Goal: Navigation & Orientation: Understand site structure

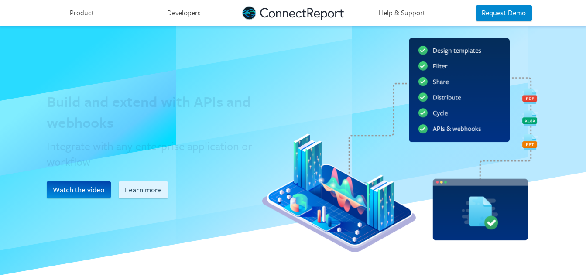
click at [82, 13] on link "Product" at bounding box center [82, 13] width 102 height 26
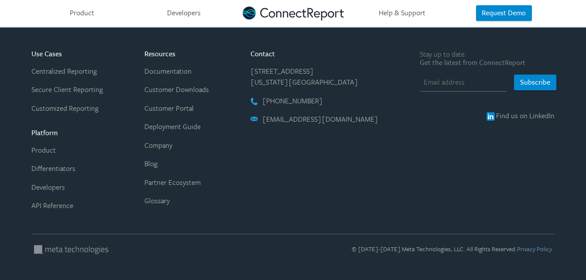
scroll to position [1496, 0]
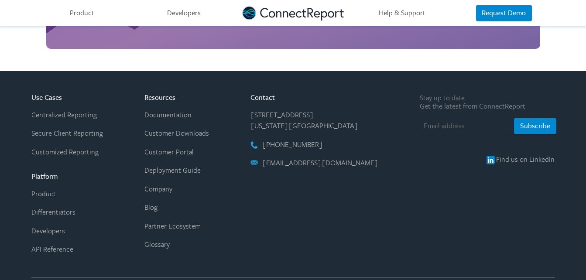
click at [165, 184] on link "Company" at bounding box center [158, 189] width 28 height 10
